Goal: Task Accomplishment & Management: Complete application form

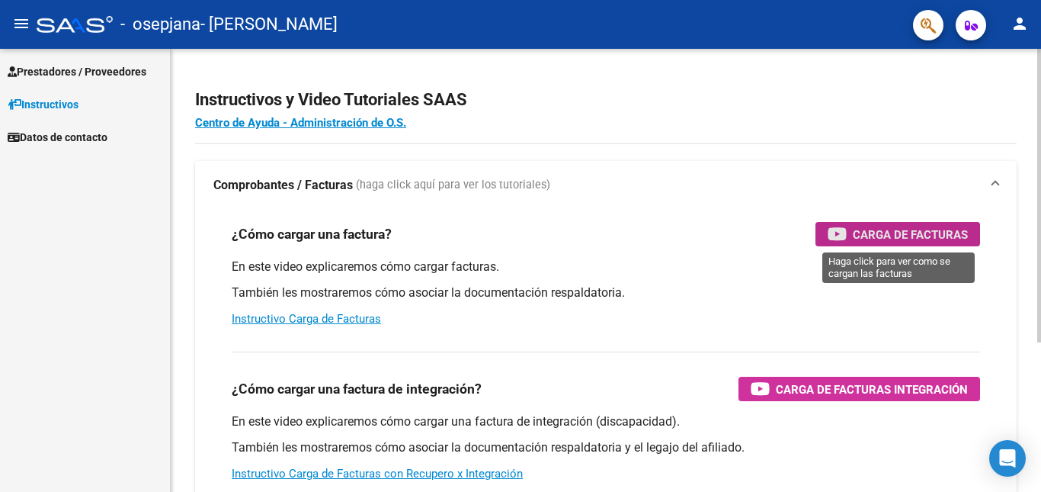
click at [923, 239] on span "Carga de Facturas" at bounding box center [910, 234] width 115 height 19
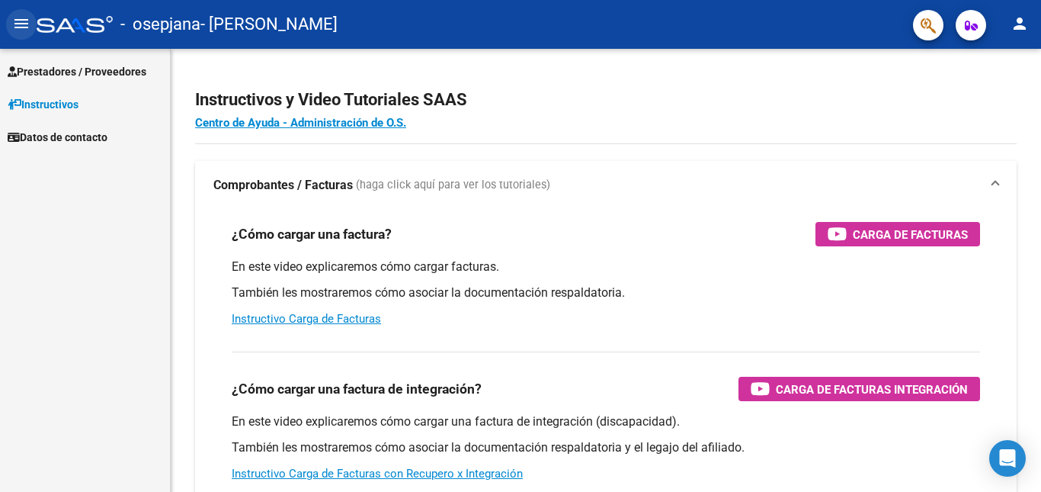
click at [21, 28] on mat-icon "menu" at bounding box center [21, 23] width 18 height 18
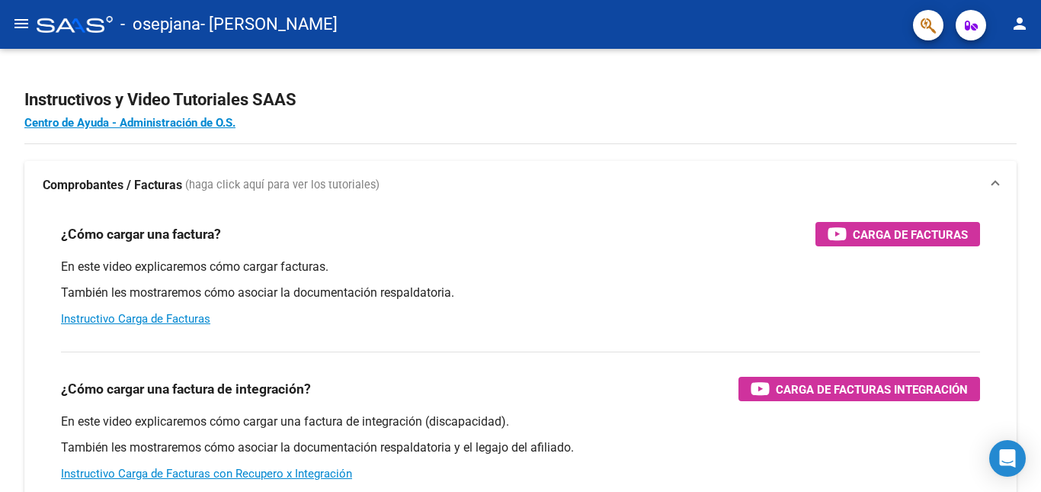
click at [21, 28] on mat-icon "menu" at bounding box center [21, 23] width 18 height 18
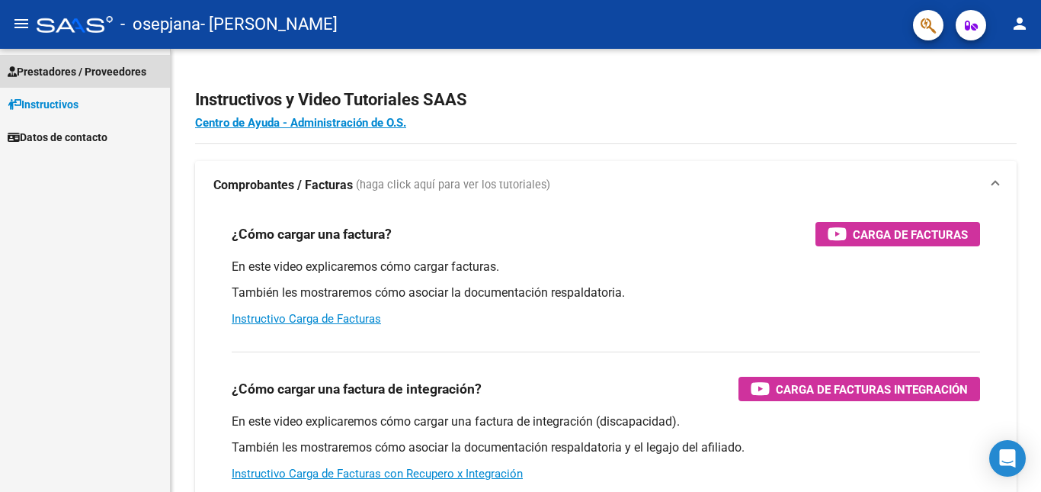
click at [48, 69] on span "Prestadores / Proveedores" at bounding box center [77, 71] width 139 height 17
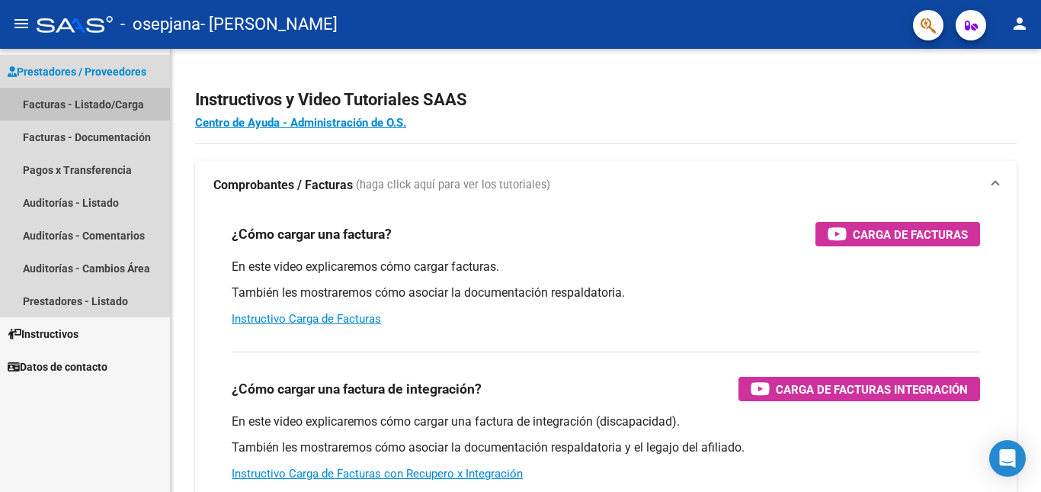
click at [72, 110] on link "Facturas - Listado/Carga" at bounding box center [85, 104] width 170 height 33
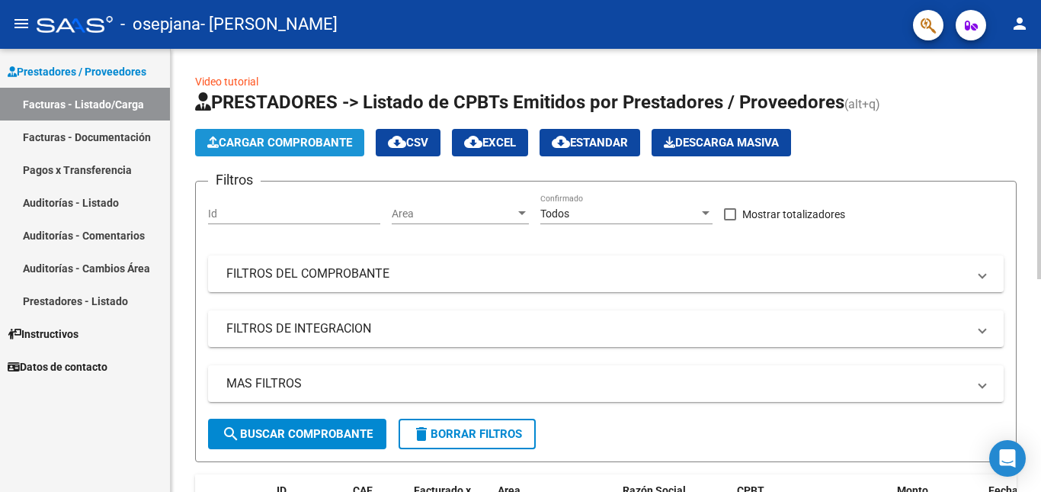
click at [303, 143] on span "Cargar Comprobante" at bounding box center [279, 143] width 145 height 14
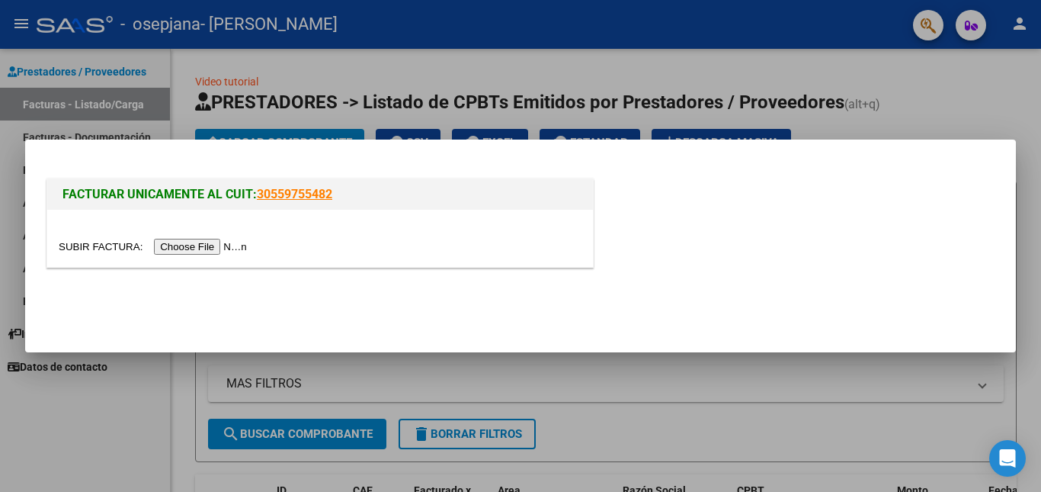
click at [210, 249] on input "file" at bounding box center [155, 247] width 193 height 16
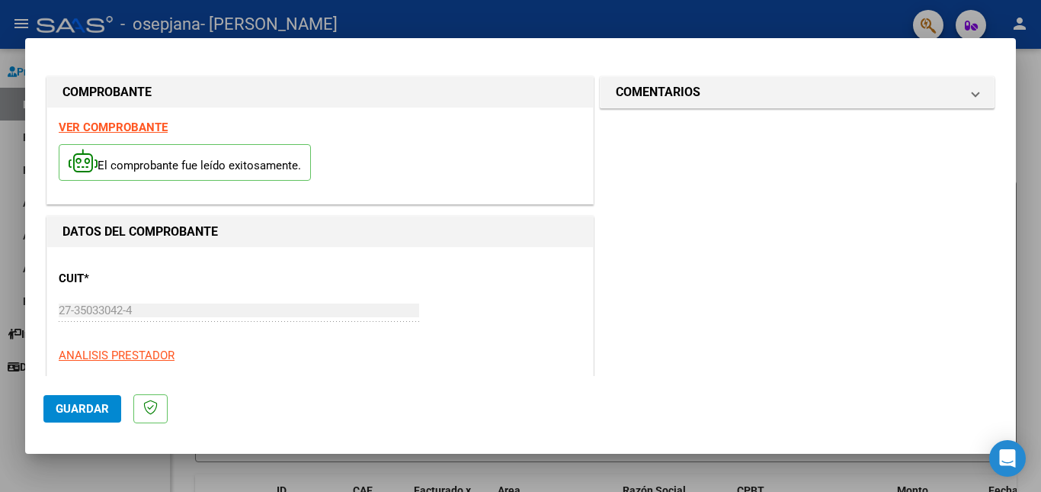
scroll to position [335, 0]
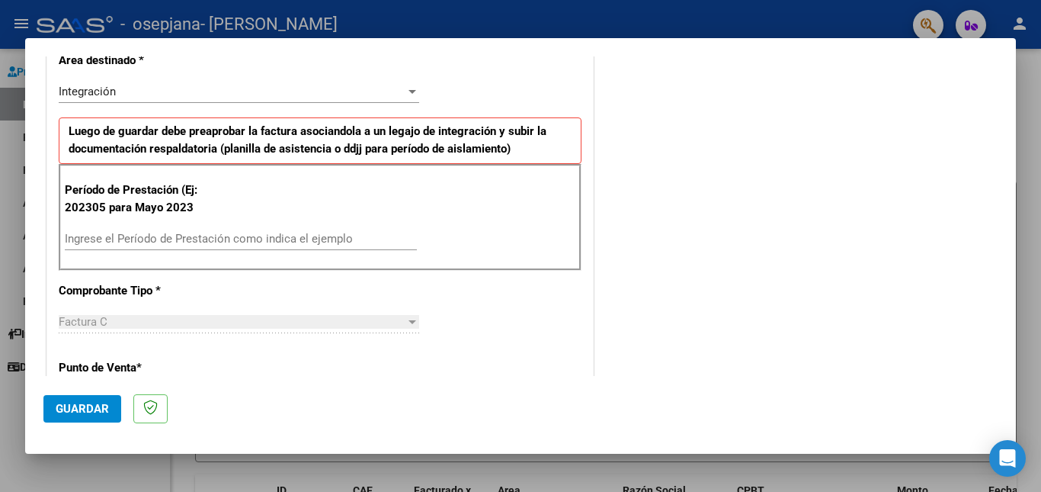
click at [259, 239] on input "Ingrese el Período de Prestación como indica el ejemplo" at bounding box center [241, 239] width 352 height 14
type input "202507"
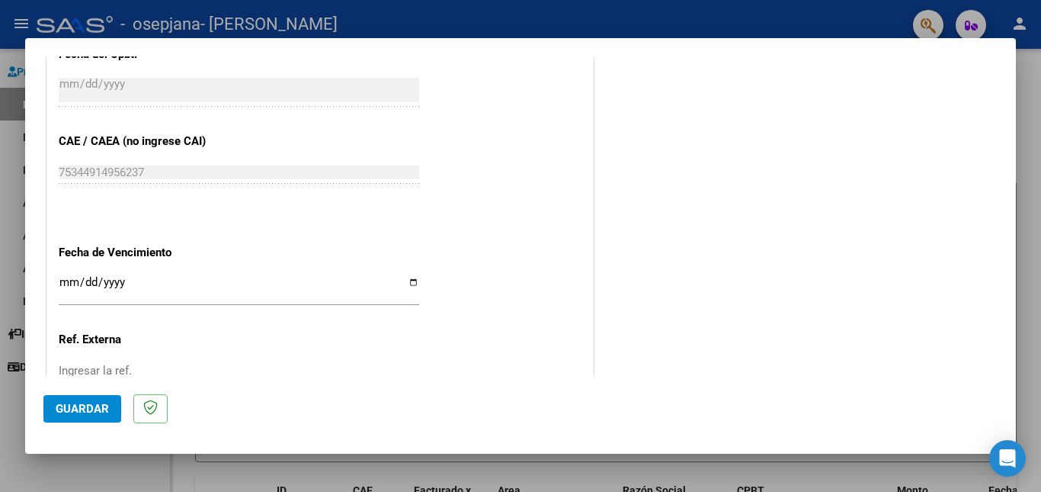
scroll to position [891, 0]
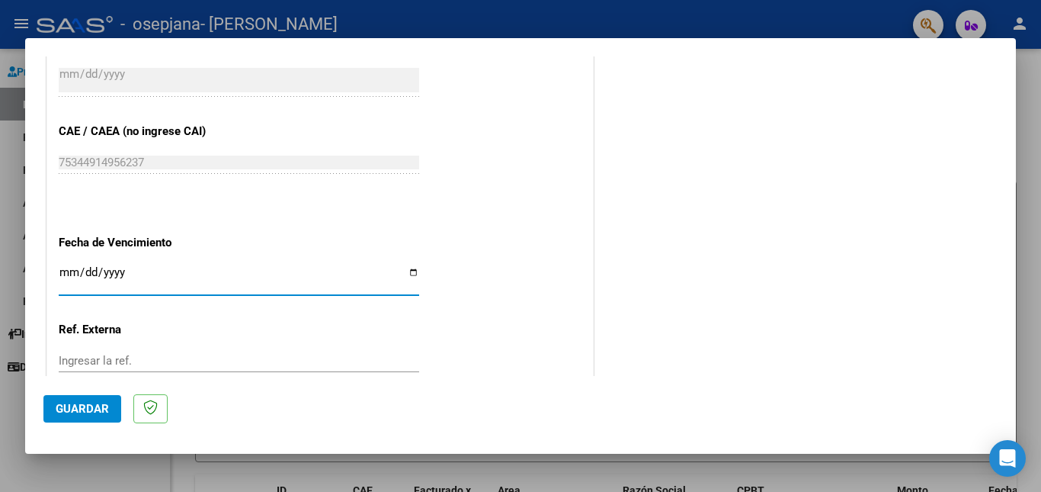
click at [405, 274] on input "Ingresar la fecha" at bounding box center [239, 278] width 361 height 24
type input "[DATE]"
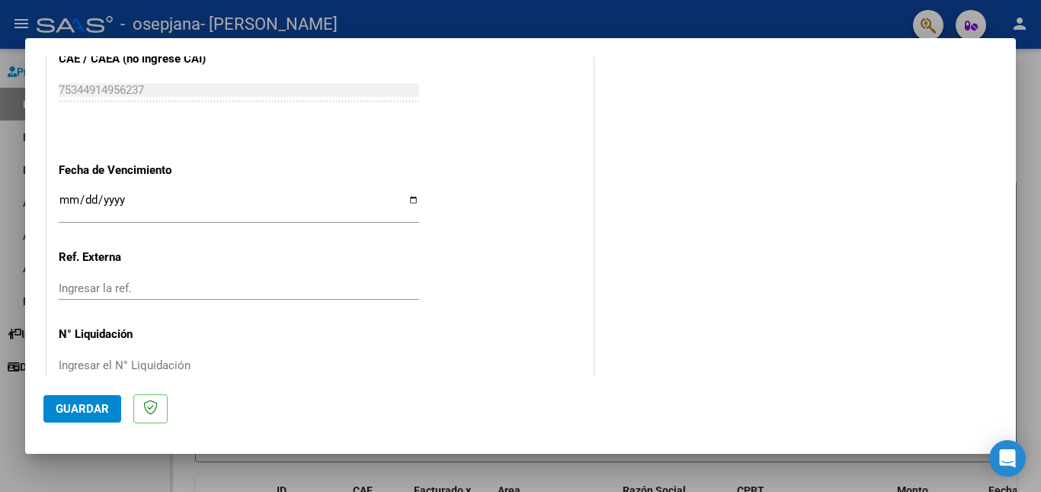
scroll to position [993, 0]
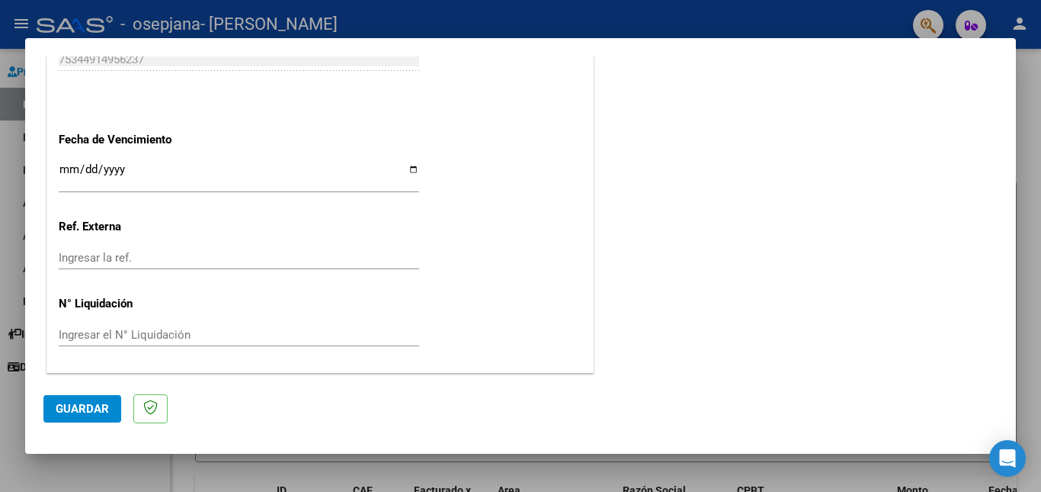
click at [91, 406] on span "Guardar" at bounding box center [82, 409] width 53 height 14
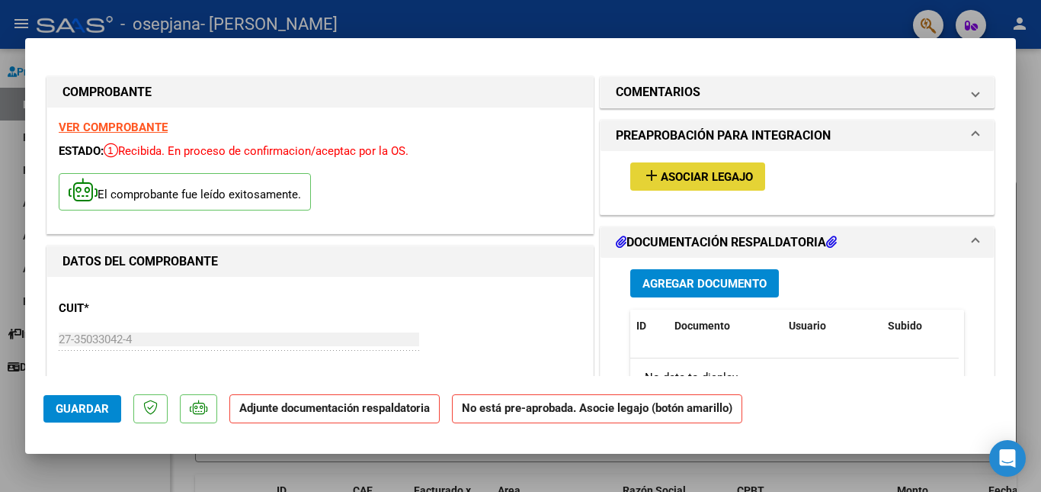
click at [683, 188] on button "add Asociar Legajo" at bounding box center [698, 176] width 135 height 28
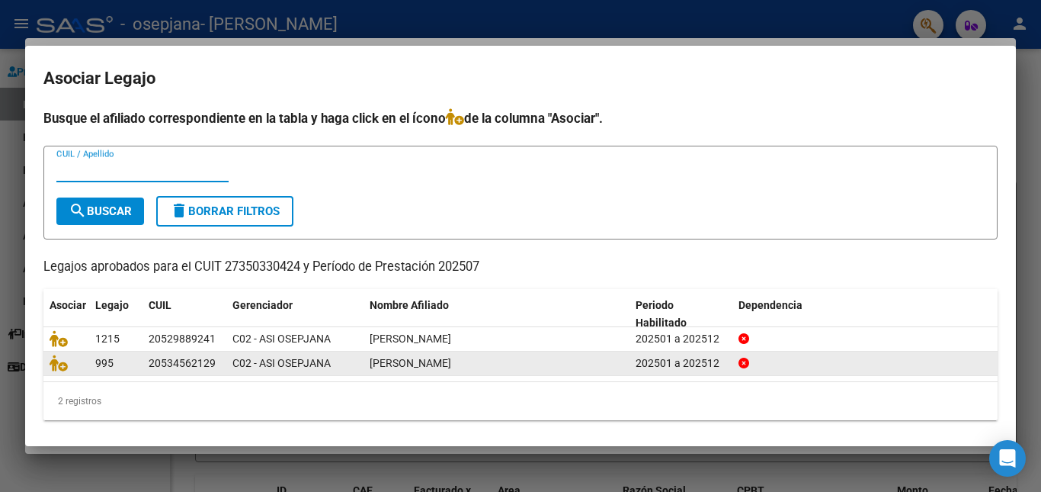
click at [451, 366] on span "[PERSON_NAME]" at bounding box center [411, 363] width 82 height 12
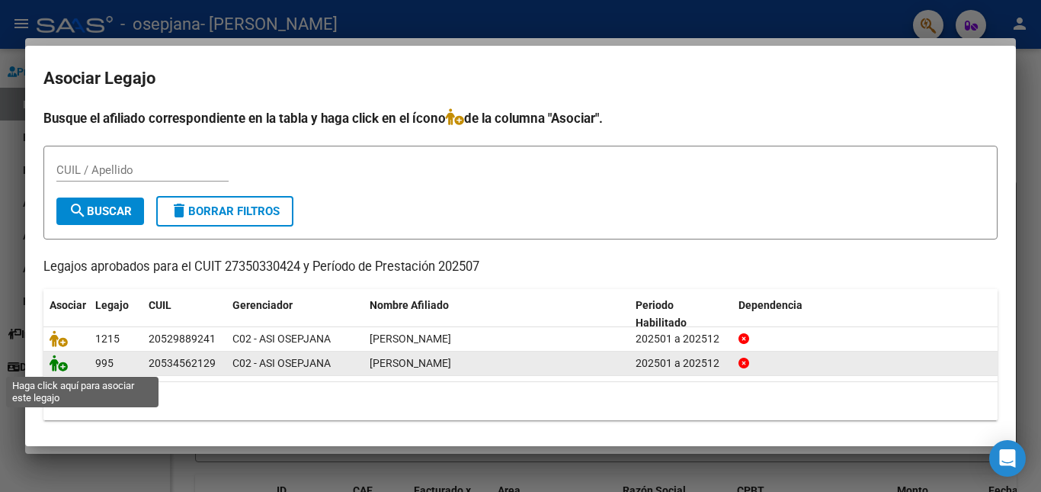
click at [59, 363] on icon at bounding box center [59, 363] width 18 height 17
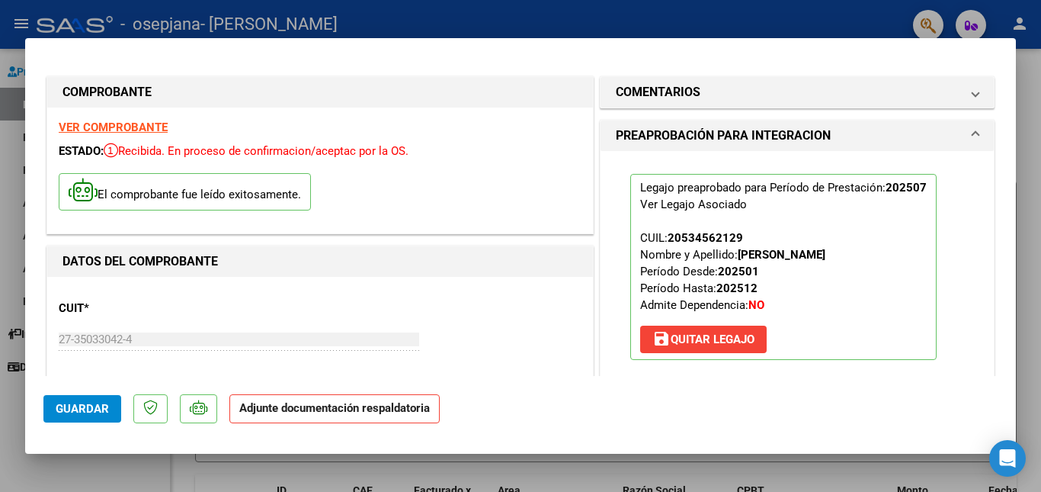
click at [973, 132] on span at bounding box center [976, 136] width 6 height 18
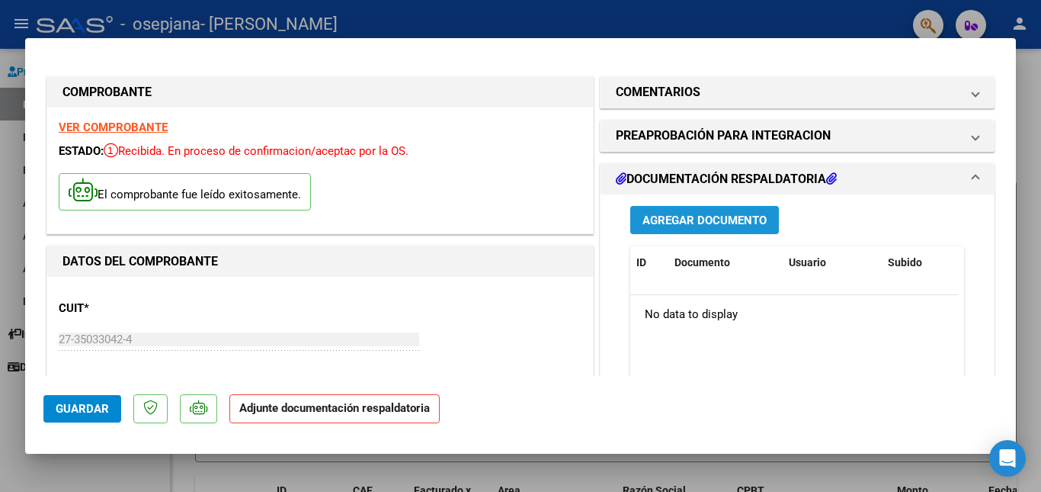
click at [714, 226] on span "Agregar Documento" at bounding box center [705, 220] width 124 height 14
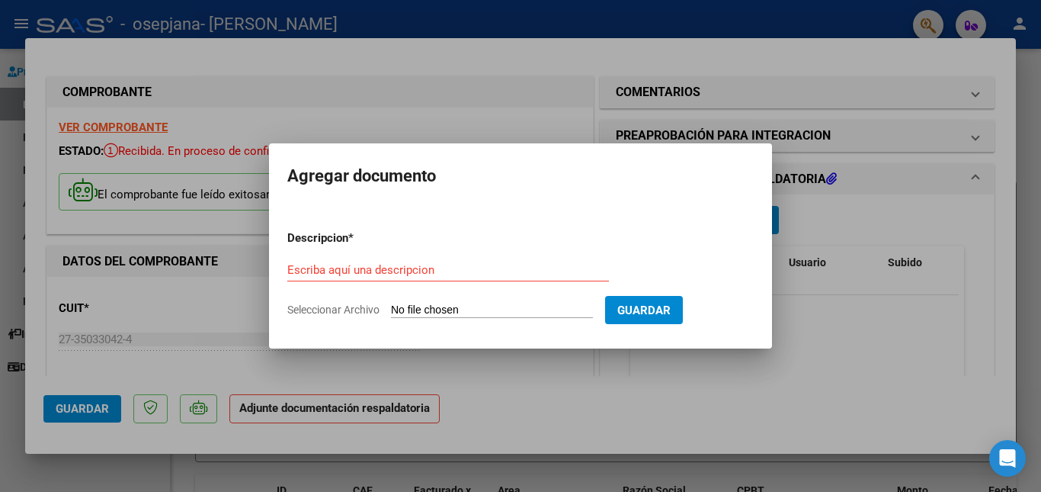
click at [530, 304] on input "Seleccionar Archivo" at bounding box center [492, 310] width 202 height 14
type input "C:\fakepath\CamScanner [DATE] 08.47.pdf"
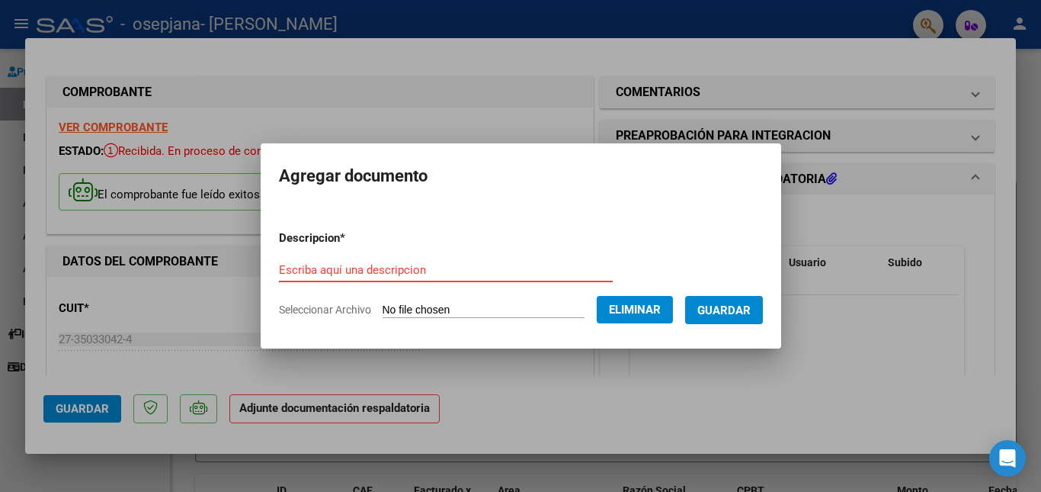
click at [403, 272] on input "Escriba aquí una descripcion" at bounding box center [446, 270] width 334 height 14
type input "PLANILLA DE ASISTENCIA"
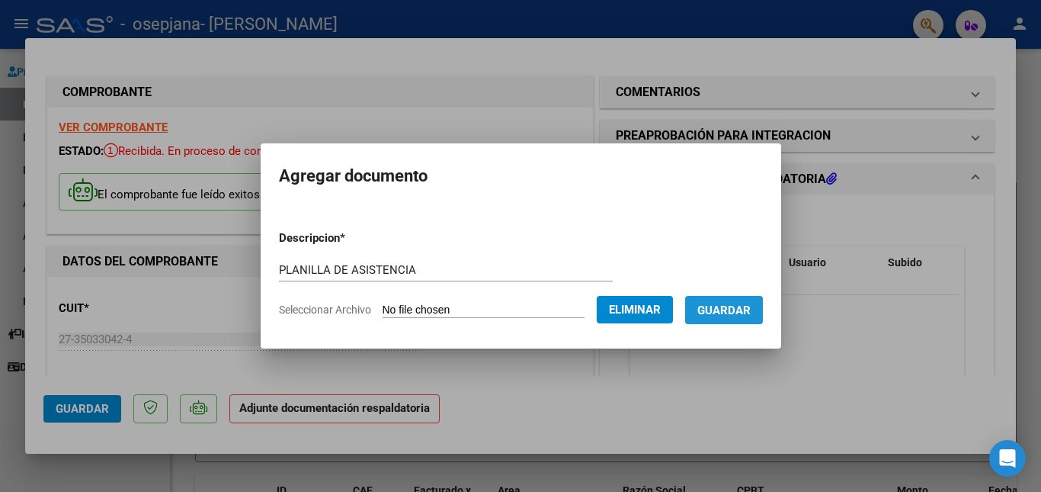
click at [737, 309] on span "Guardar" at bounding box center [724, 310] width 53 height 14
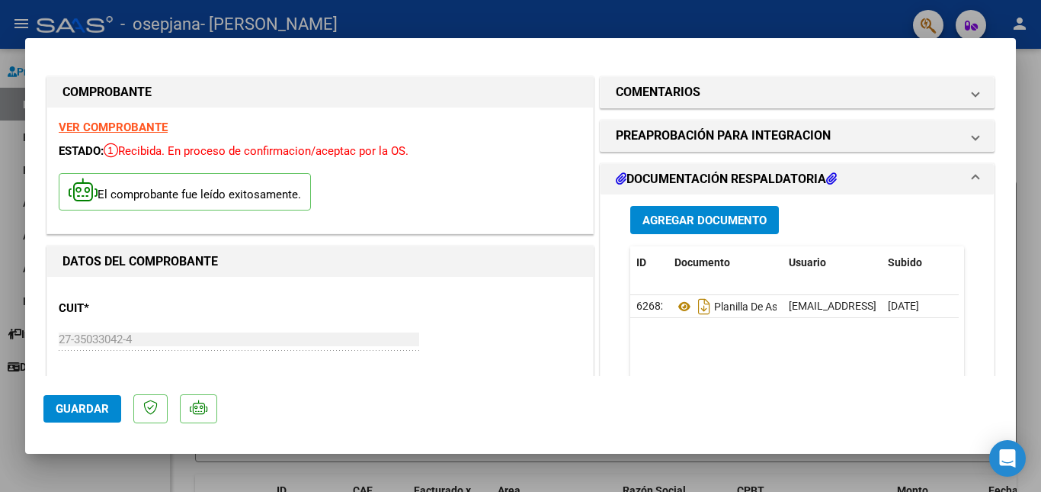
click at [88, 403] on span "Guardar" at bounding box center [82, 409] width 53 height 14
click at [950, 183] on span "DOCUMENTACIÓN RESPALDATORIA" at bounding box center [794, 179] width 357 height 18
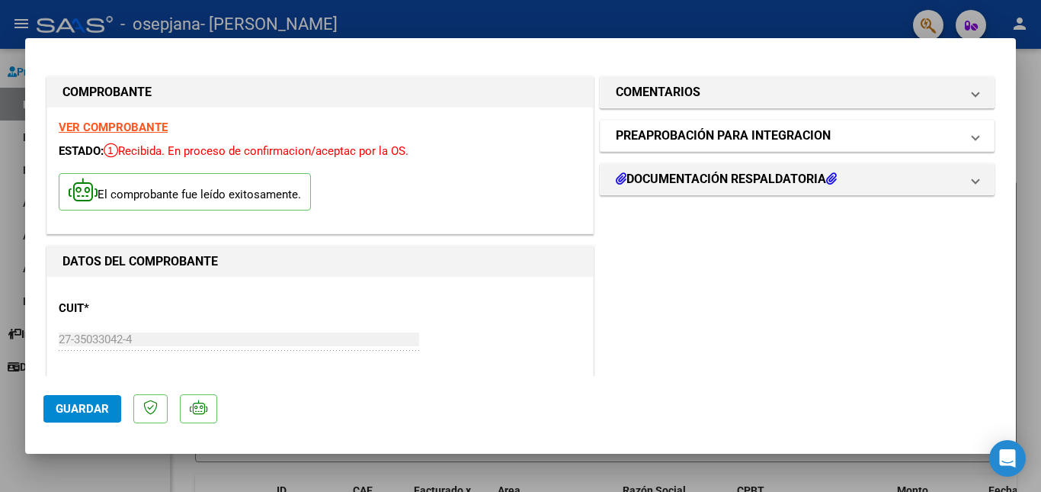
click at [891, 131] on mat-panel-title "PREAPROBACIÓN PARA INTEGRACION" at bounding box center [788, 136] width 345 height 18
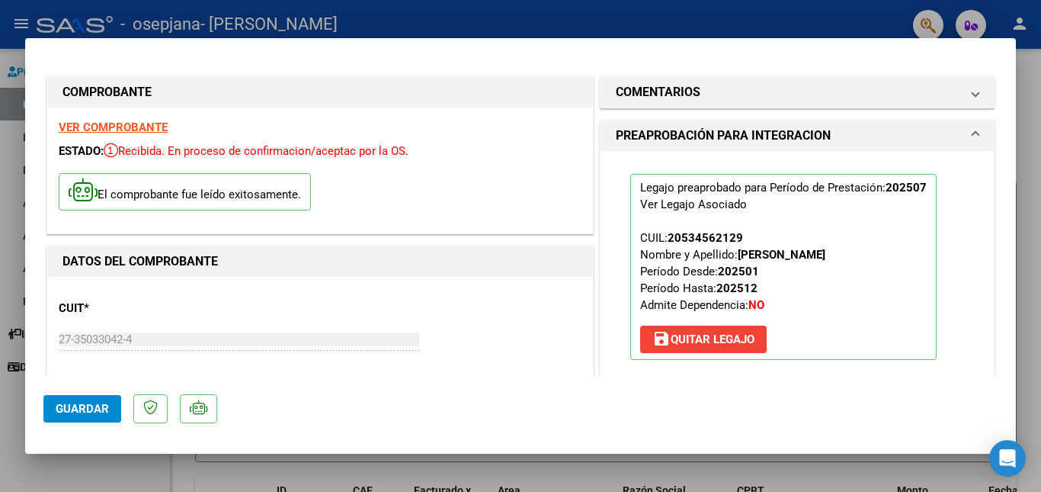
click at [891, 131] on mat-panel-title "PREAPROBACIÓN PARA INTEGRACION" at bounding box center [788, 136] width 345 height 18
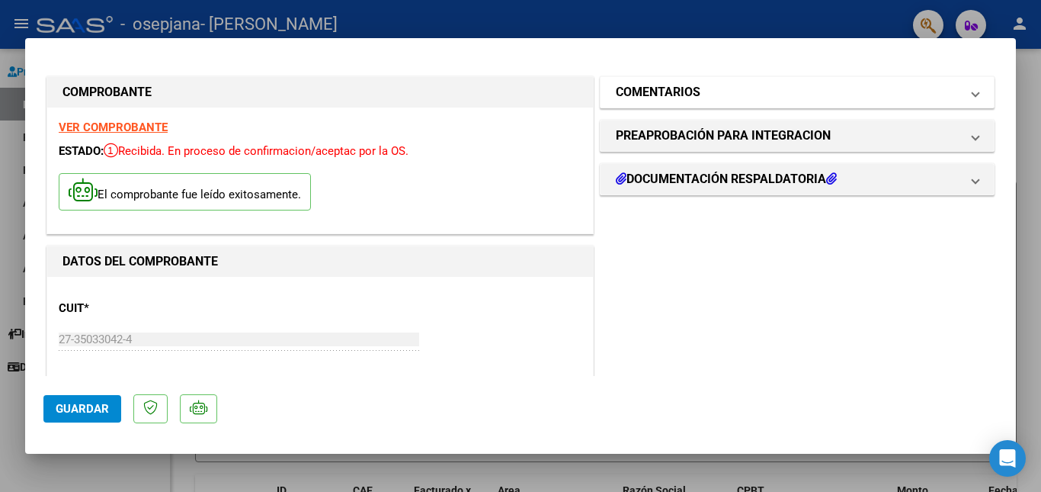
click at [839, 86] on mat-panel-title "COMENTARIOS" at bounding box center [788, 92] width 345 height 18
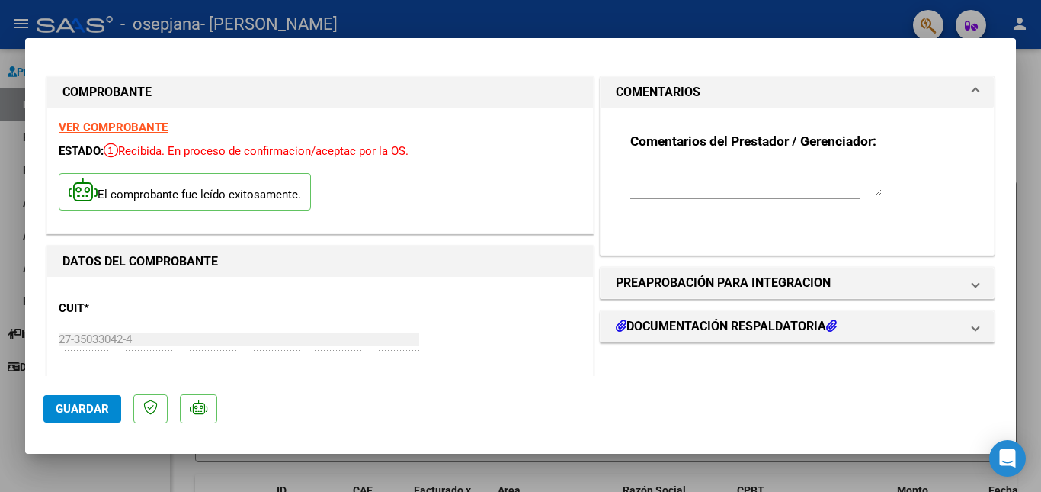
click at [839, 86] on mat-panel-title "COMENTARIOS" at bounding box center [788, 92] width 345 height 18
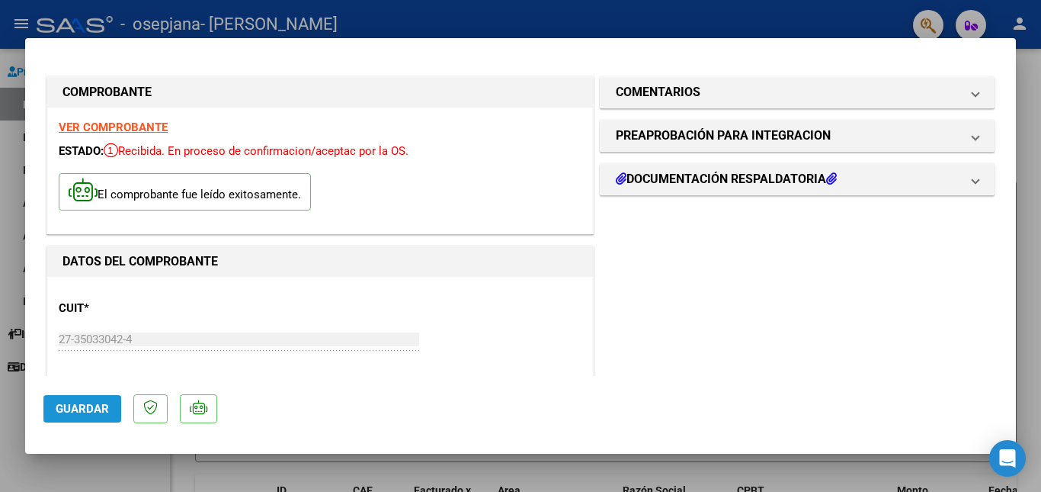
click at [65, 414] on span "Guardar" at bounding box center [82, 409] width 53 height 14
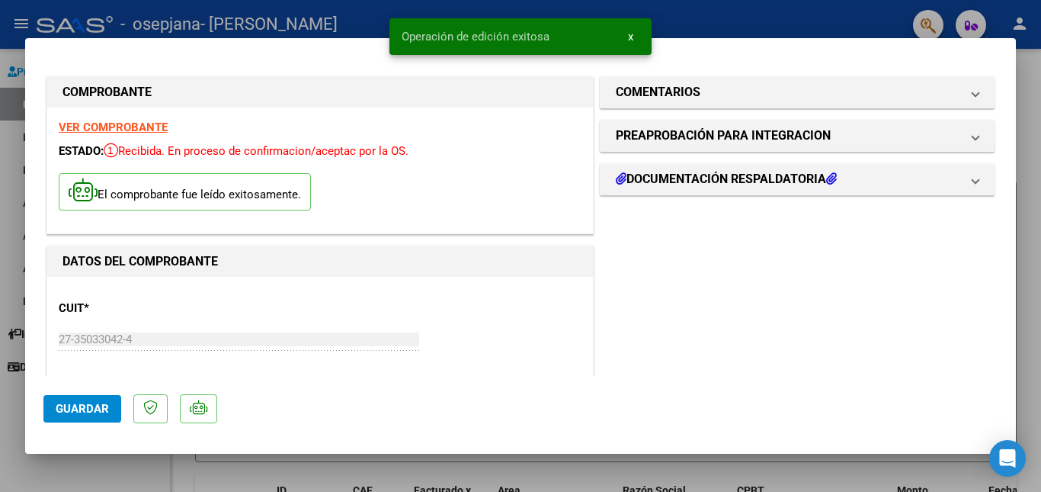
click at [1041, 67] on div at bounding box center [520, 246] width 1041 height 492
type input "$ 0,00"
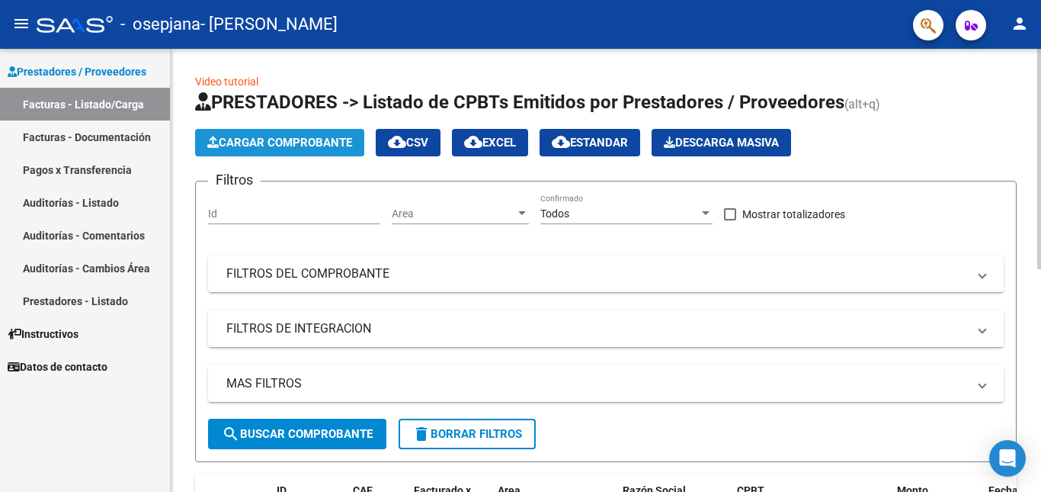
click at [249, 141] on span "Cargar Comprobante" at bounding box center [279, 143] width 145 height 14
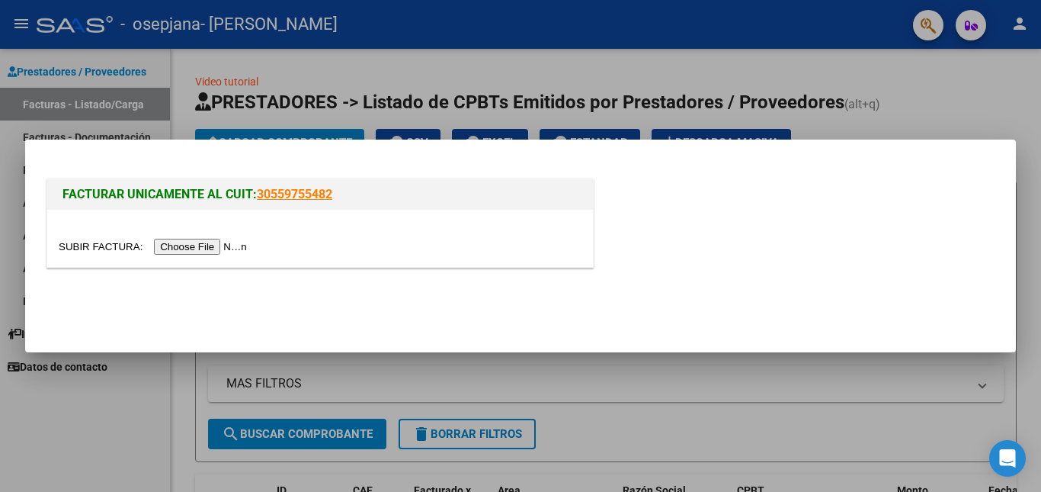
click at [217, 245] on input "file" at bounding box center [155, 247] width 193 height 16
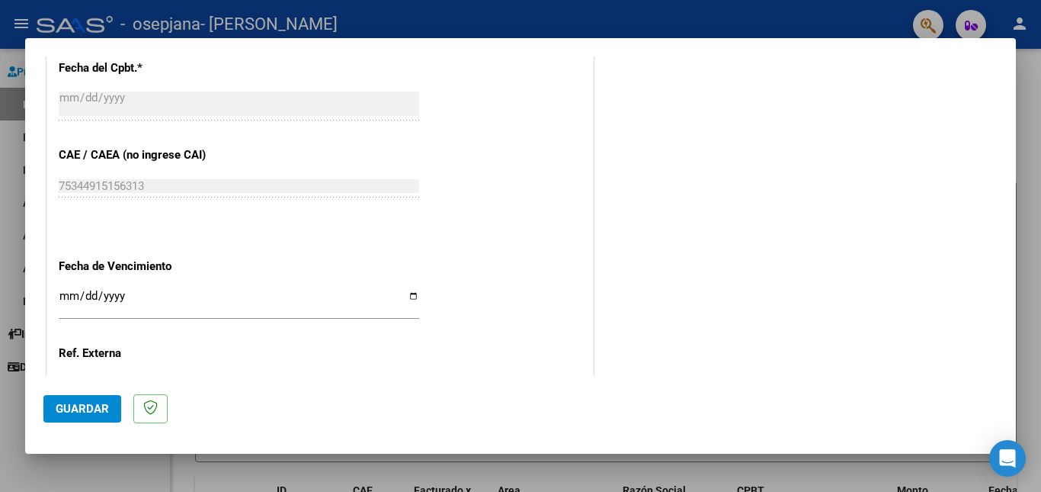
scroll to position [877, 0]
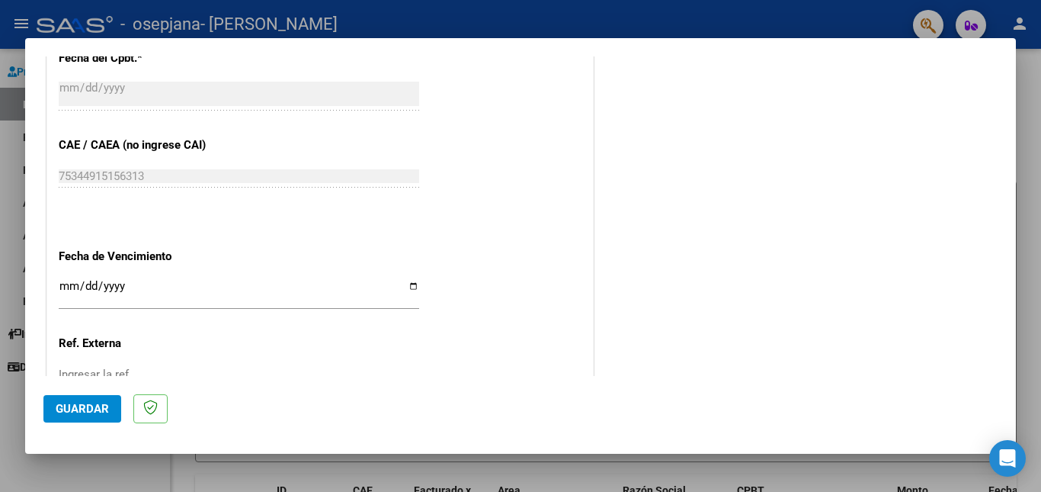
click at [409, 288] on input "Ingresar la fecha" at bounding box center [239, 292] width 361 height 24
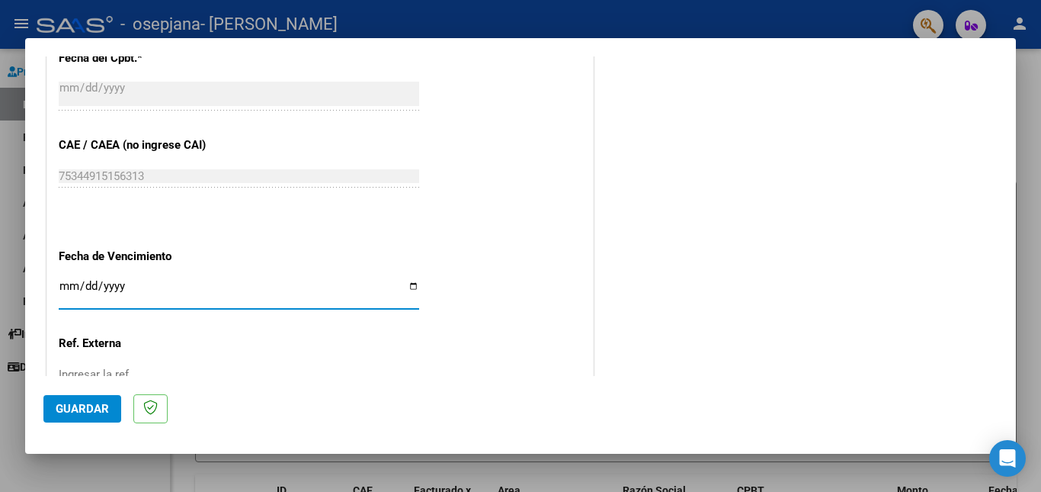
type input "[DATE]"
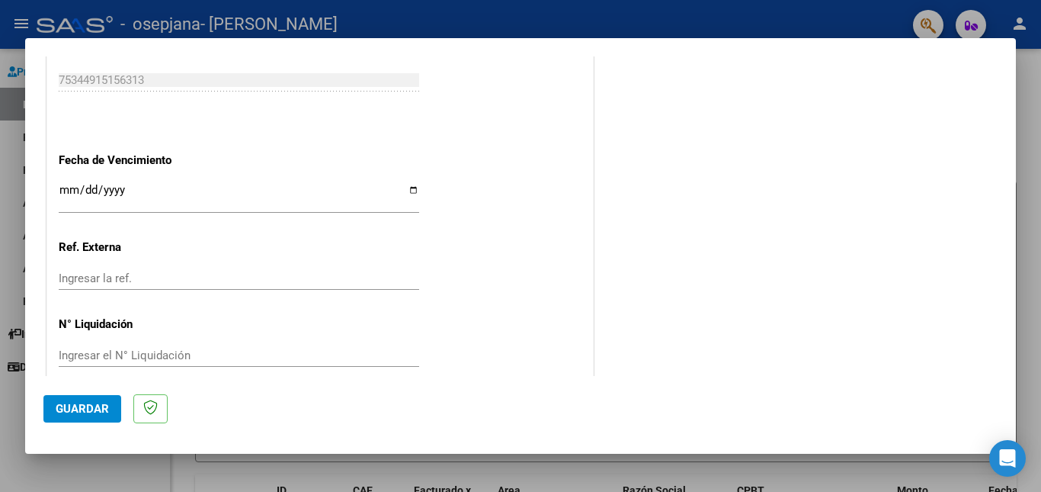
scroll to position [993, 0]
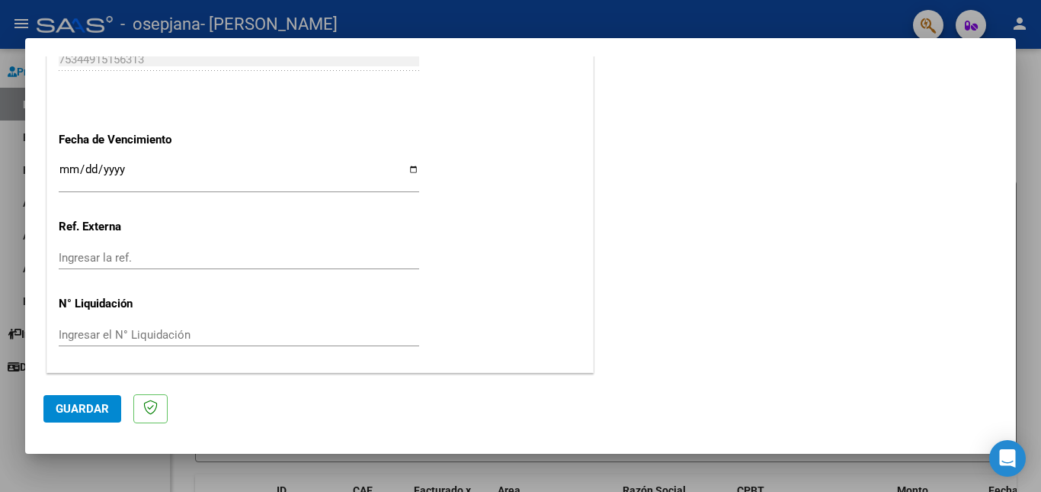
click at [75, 414] on span "Guardar" at bounding box center [82, 409] width 53 height 14
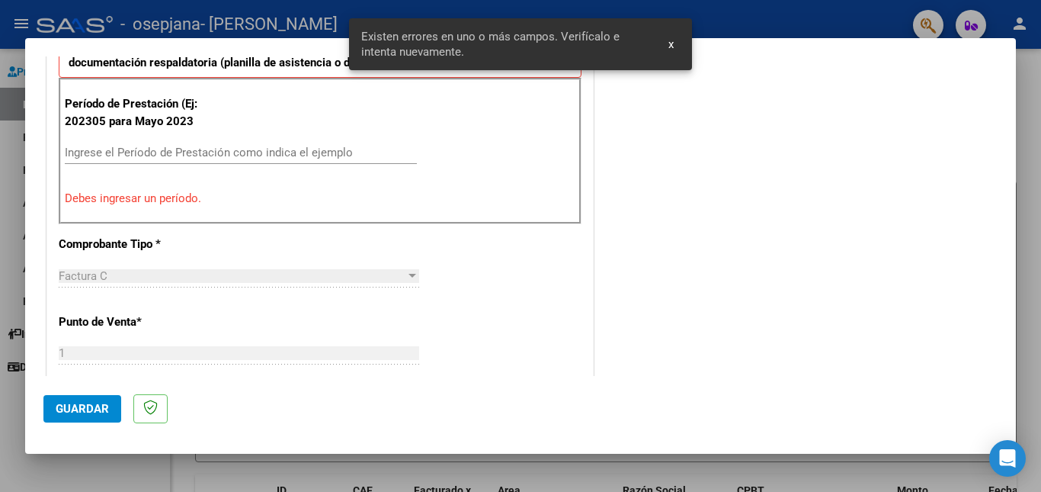
scroll to position [342, 0]
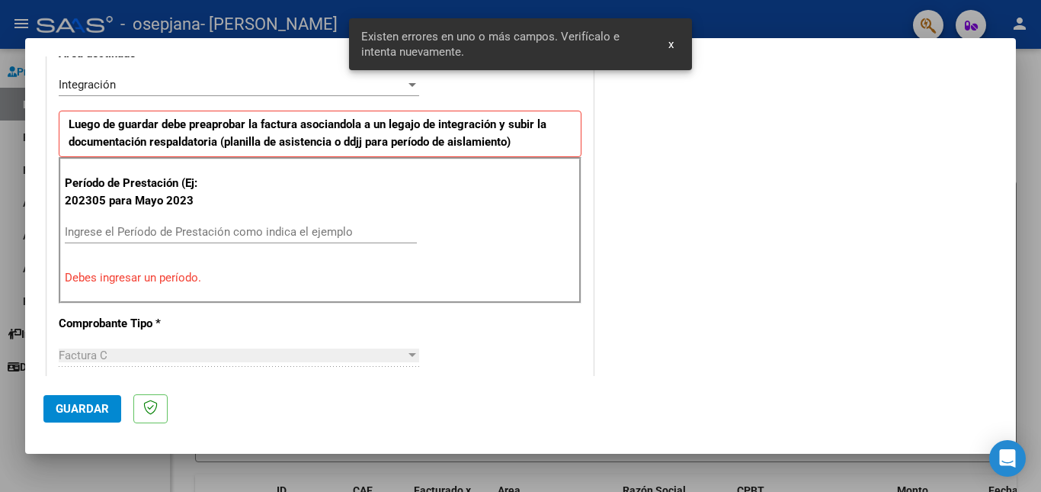
click at [121, 236] on input "Ingrese el Período de Prestación como indica el ejemplo" at bounding box center [241, 232] width 352 height 14
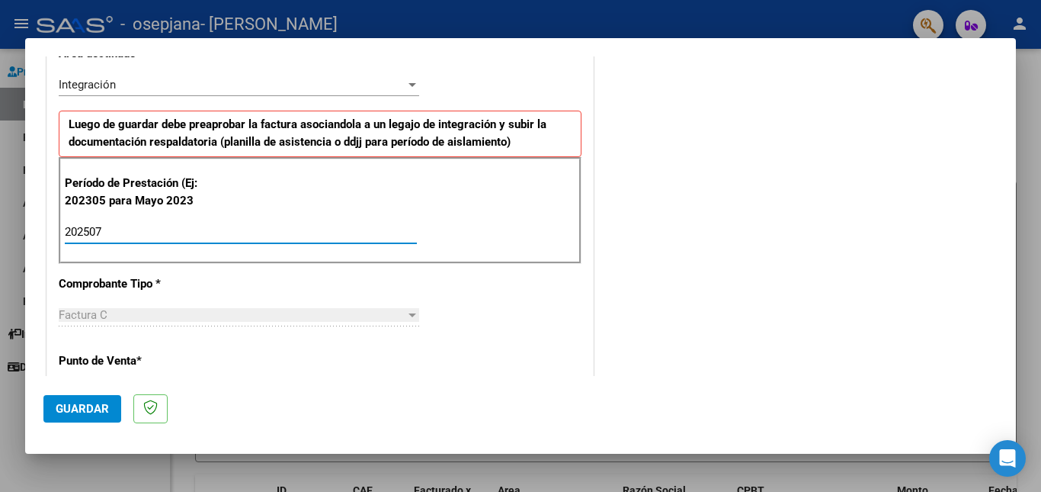
type input "202507"
click at [75, 403] on span "Guardar" at bounding box center [82, 409] width 53 height 14
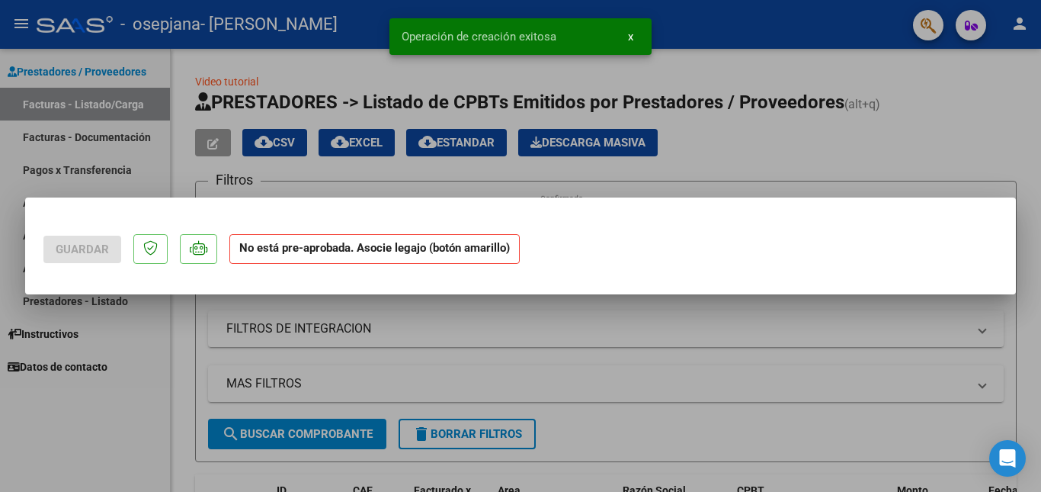
scroll to position [0, 0]
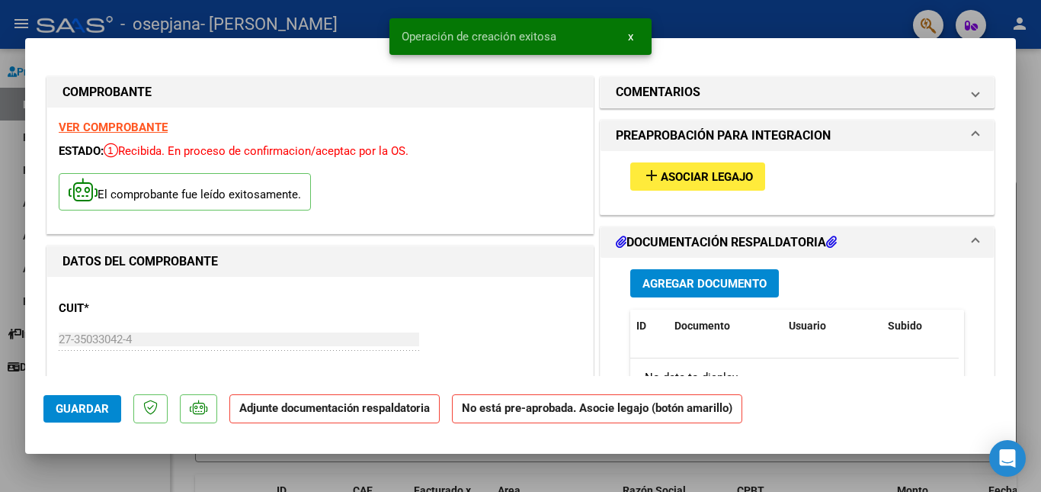
click at [681, 170] on span "Asociar Legajo" at bounding box center [707, 177] width 92 height 14
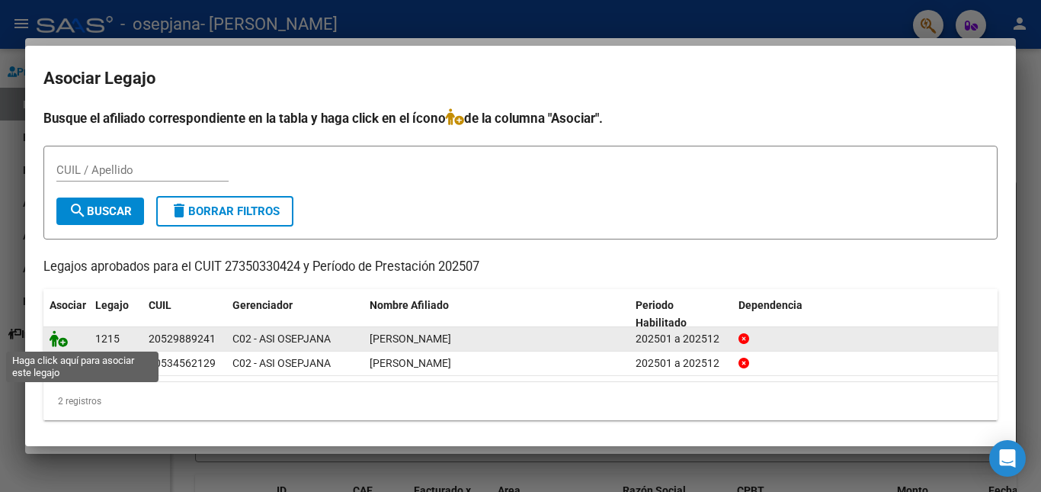
click at [62, 337] on icon at bounding box center [59, 338] width 18 height 17
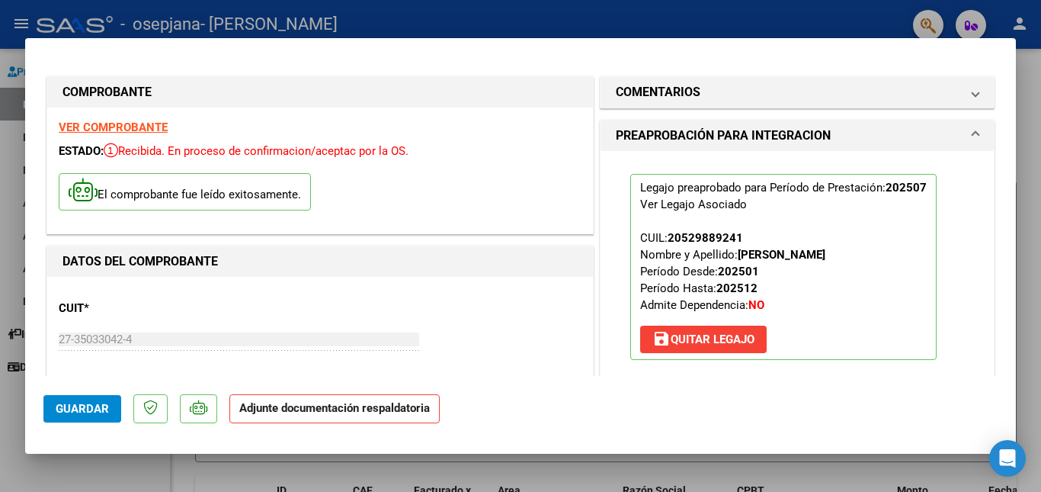
click at [752, 124] on mat-expansion-panel-header "PREAPROBACIÓN PARA INTEGRACION" at bounding box center [797, 135] width 393 height 30
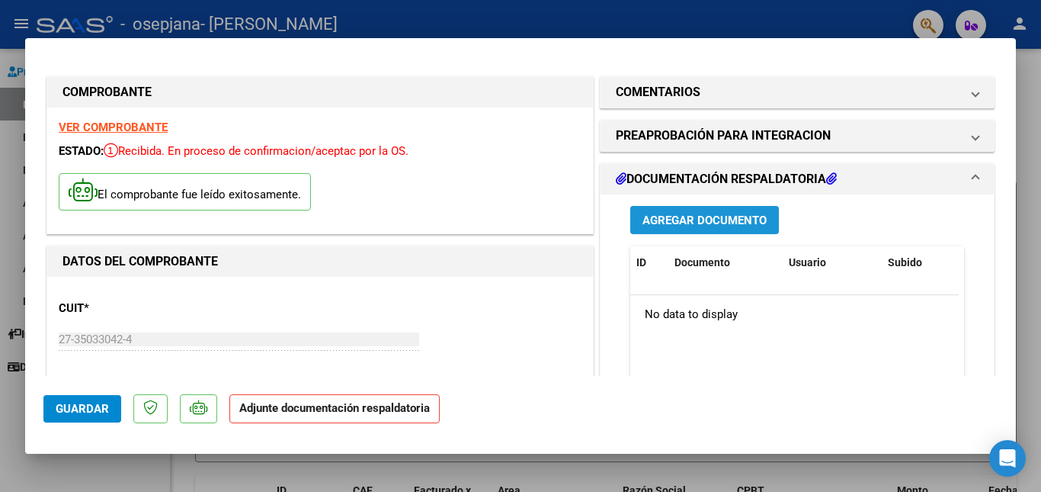
click at [743, 215] on span "Agregar Documento" at bounding box center [705, 220] width 124 height 14
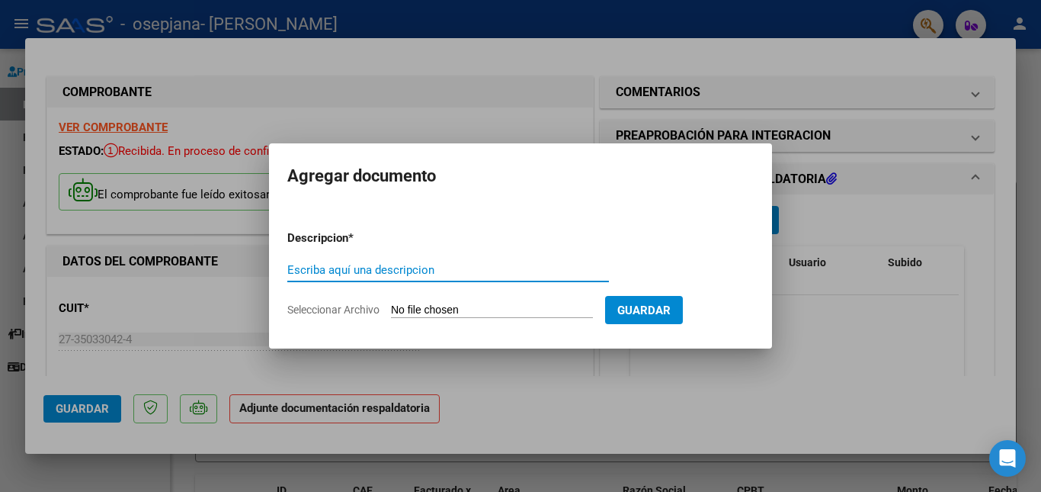
click at [470, 269] on input "Escriba aquí una descripcion" at bounding box center [448, 270] width 322 height 14
click at [478, 302] on form "Descripcion * Escriba aquí una descripcion Seleccionar Archivo Guardar" at bounding box center [520, 273] width 467 height 111
click at [478, 308] on input "Seleccionar Archivo" at bounding box center [492, 310] width 202 height 14
type input "C:\fakepath\CamScanner [DATE] 08.50.pdf"
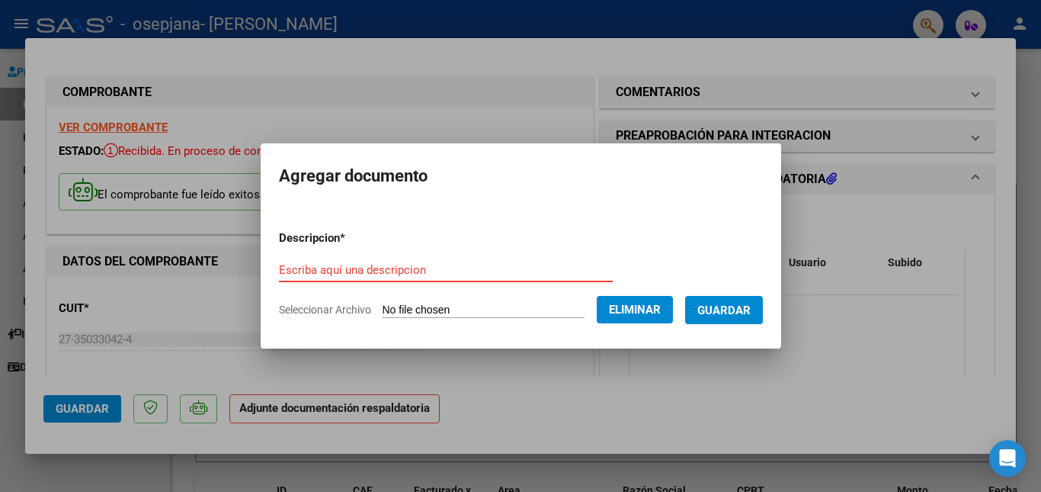
click at [460, 274] on input "Escriba aquí una descripcion" at bounding box center [446, 270] width 334 height 14
type input "PLANILLA DE ASISTENCIA"
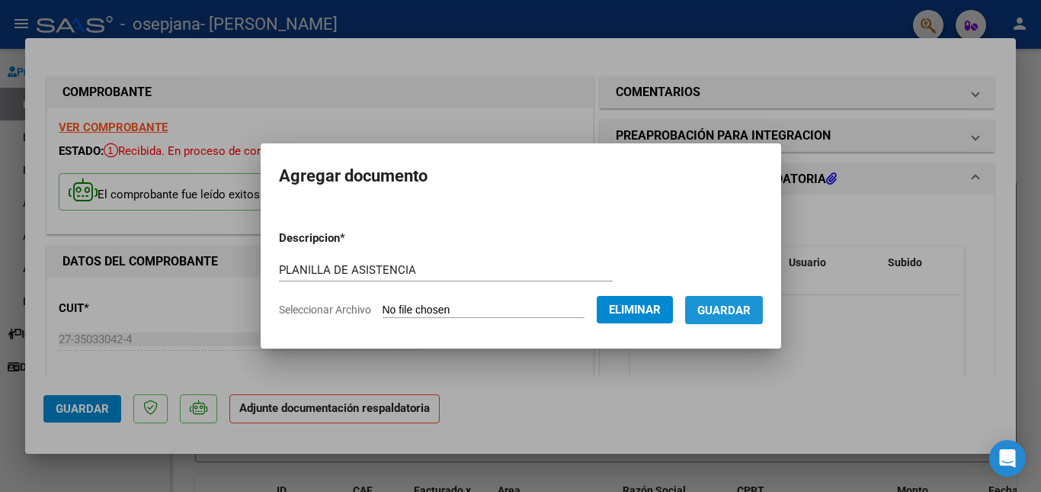
click at [741, 305] on span "Guardar" at bounding box center [724, 310] width 53 height 14
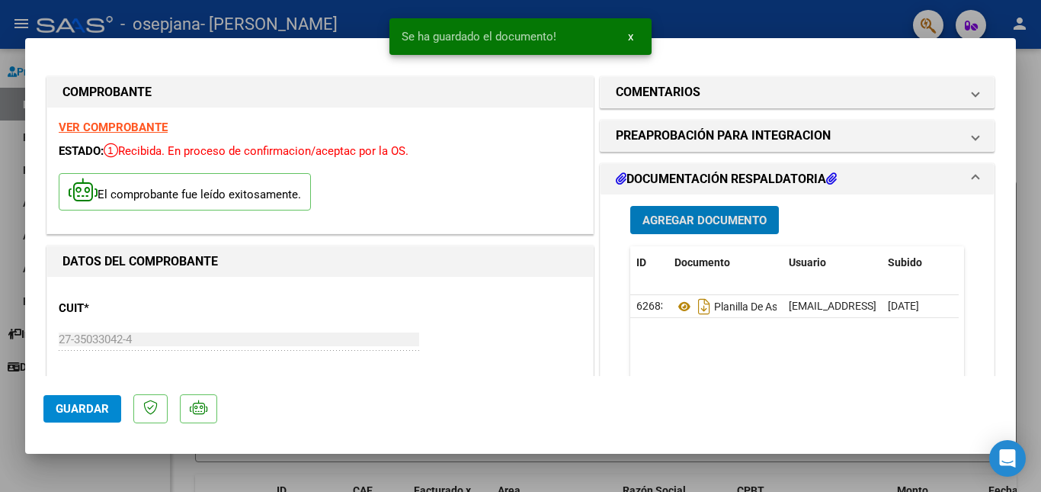
click at [100, 401] on button "Guardar" at bounding box center [82, 408] width 78 height 27
click at [1038, 79] on div at bounding box center [520, 246] width 1041 height 492
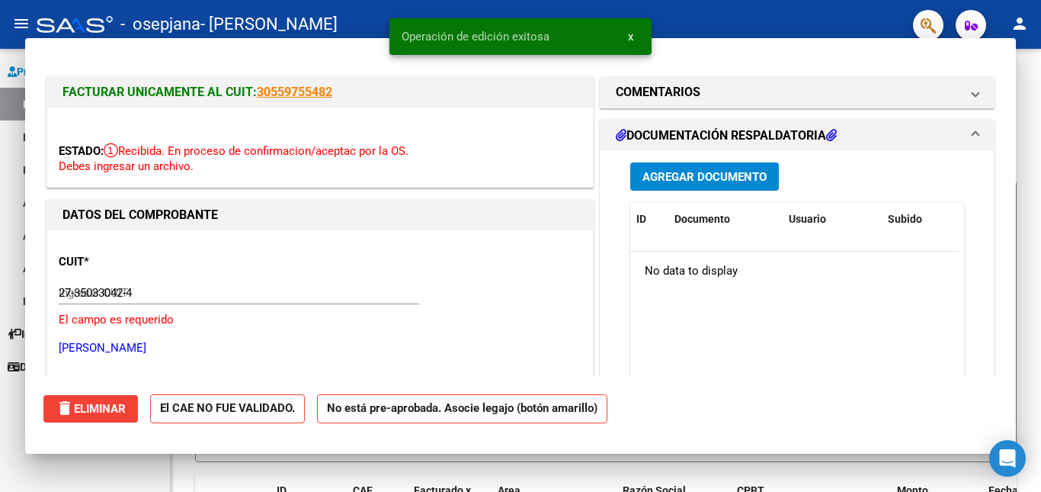
type input "$ 0,00"
